Goal: Information Seeking & Learning: Find contact information

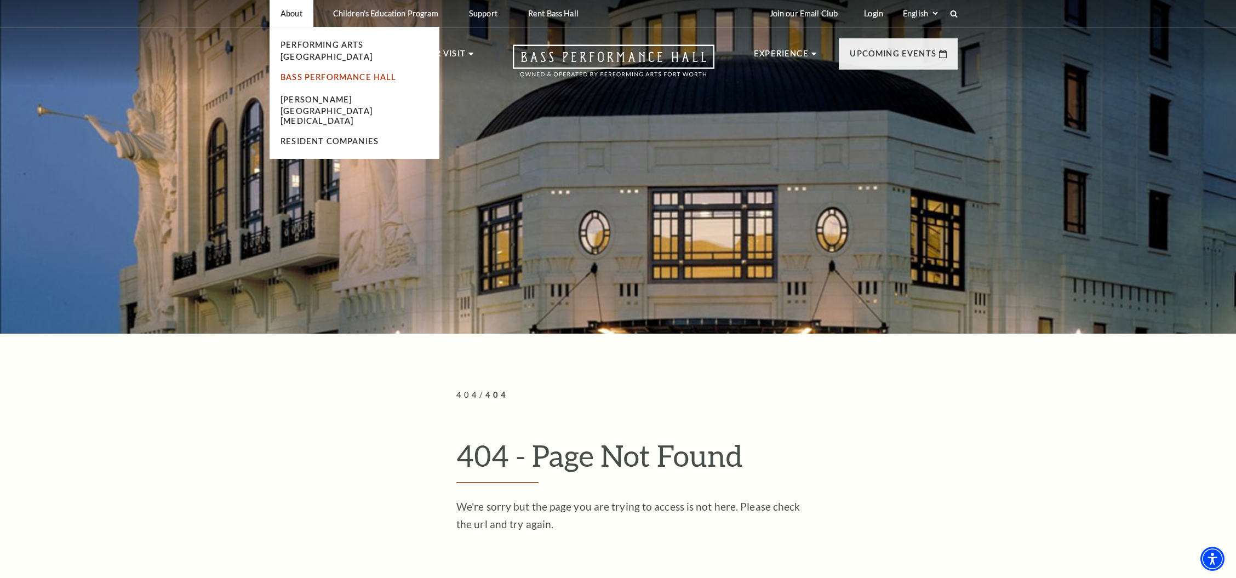
click at [301, 72] on link "Bass Performance Hall" at bounding box center [339, 76] width 116 height 9
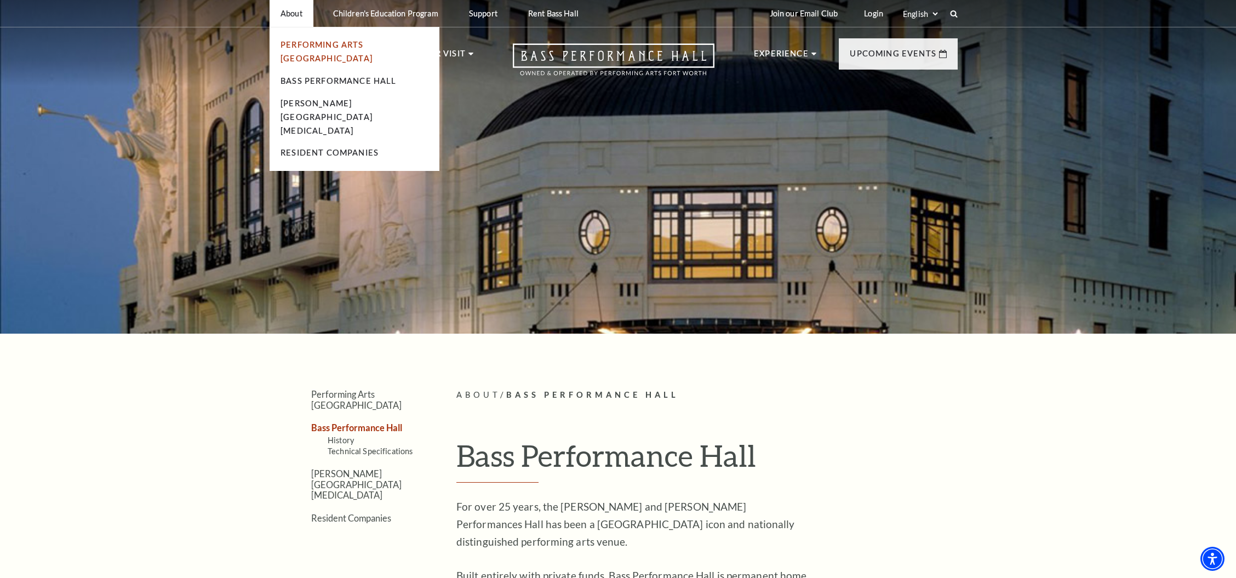
click at [296, 48] on link "Performing Arts [GEOGRAPHIC_DATA]" at bounding box center [327, 51] width 92 height 23
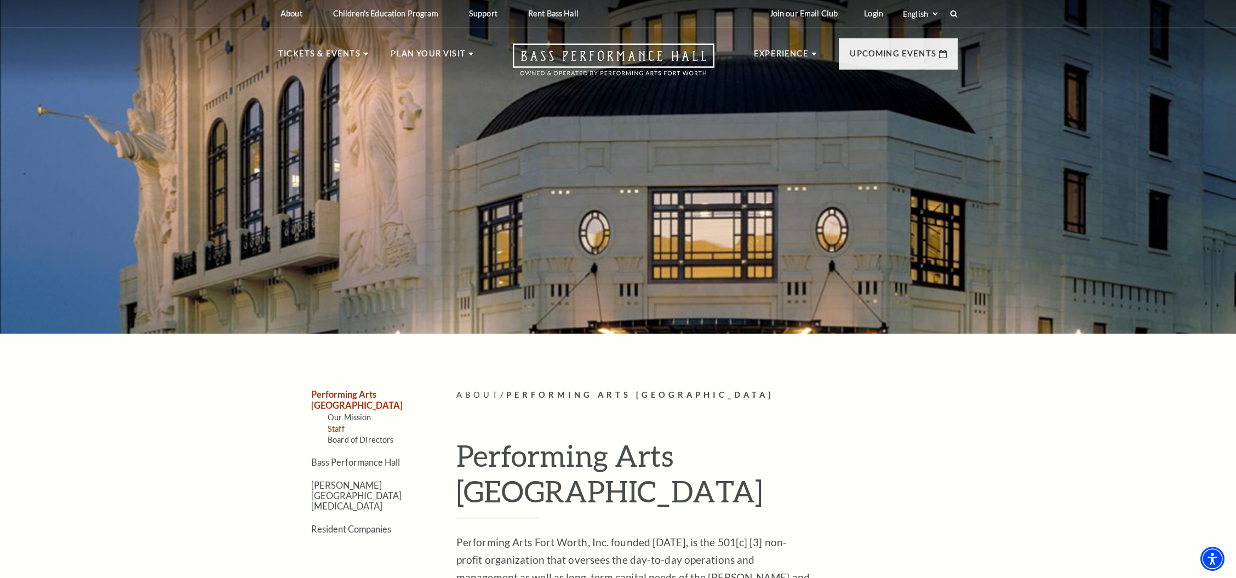
click at [337, 424] on link "Staff" at bounding box center [336, 428] width 17 height 9
